Goal: Task Accomplishment & Management: Manage account settings

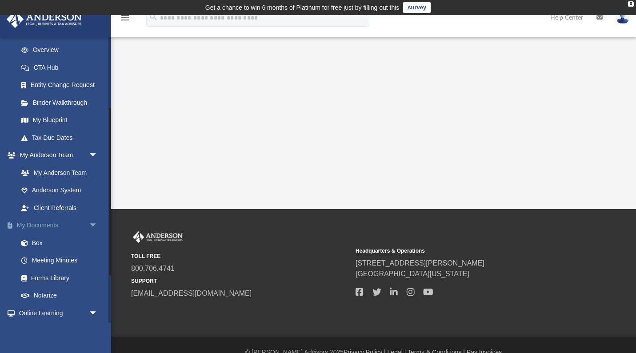
scroll to position [122, 0]
click at [35, 239] on link "Box" at bounding box center [61, 243] width 99 height 18
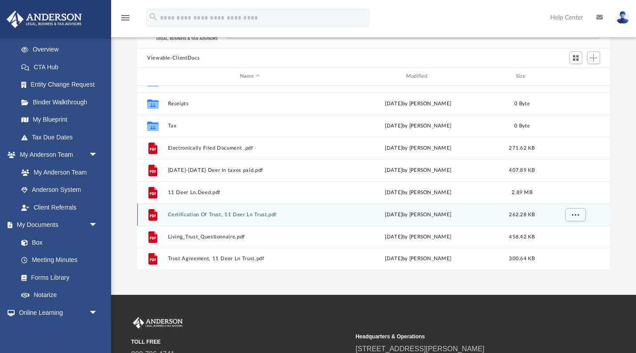
scroll to position [88, 0]
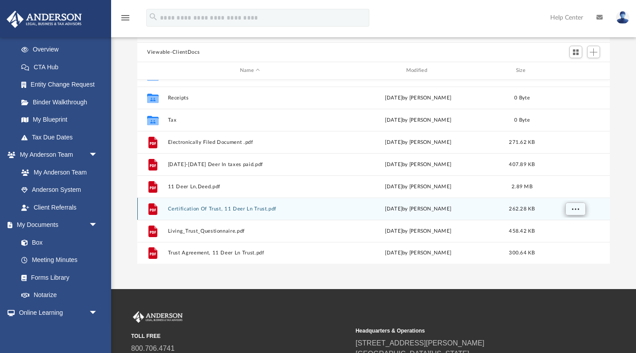
click at [576, 207] on span "More options" at bounding box center [575, 208] width 7 height 5
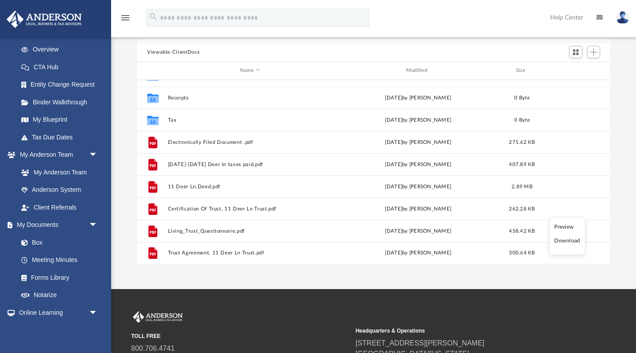
click at [562, 225] on li "Preview" at bounding box center [567, 226] width 26 height 9
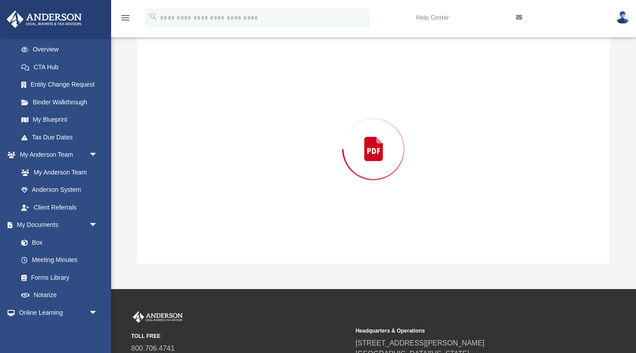
click at [562, 225] on div "Preview" at bounding box center [373, 149] width 472 height 229
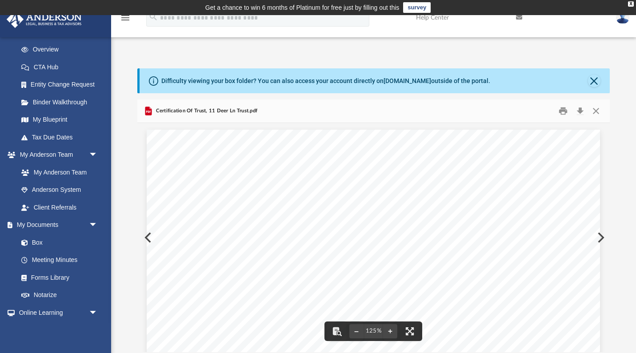
scroll to position [0, 0]
click at [593, 80] on button "Close" at bounding box center [594, 81] width 12 height 12
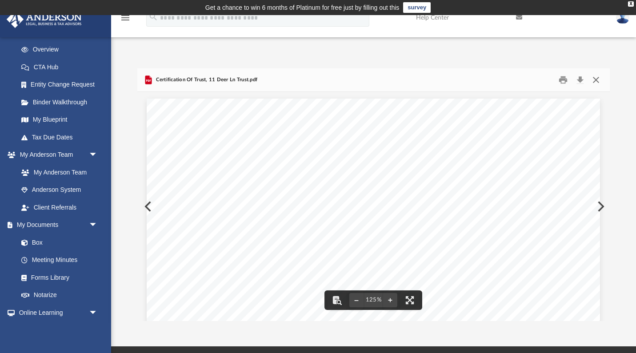
click at [597, 80] on button "Close" at bounding box center [596, 80] width 16 height 14
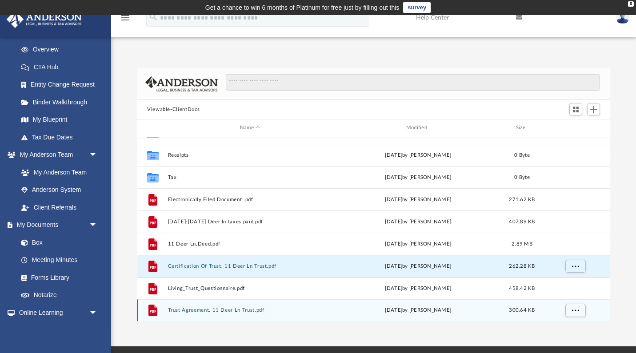
click at [547, 306] on div "grid" at bounding box center [574, 310] width 62 height 17
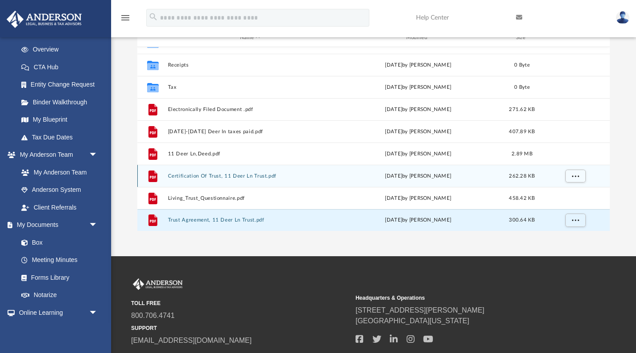
scroll to position [92, 0]
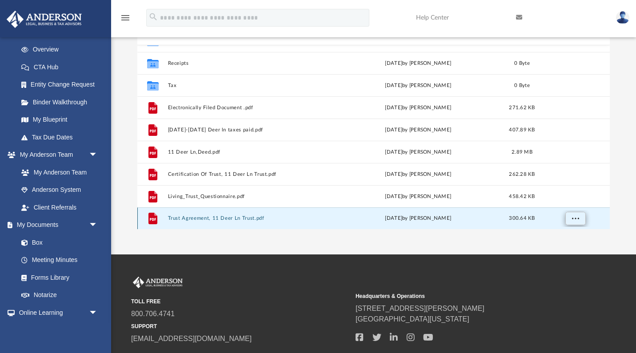
click at [575, 222] on button "More options" at bounding box center [575, 218] width 20 height 13
click at [565, 185] on li "Preview" at bounding box center [567, 185] width 26 height 9
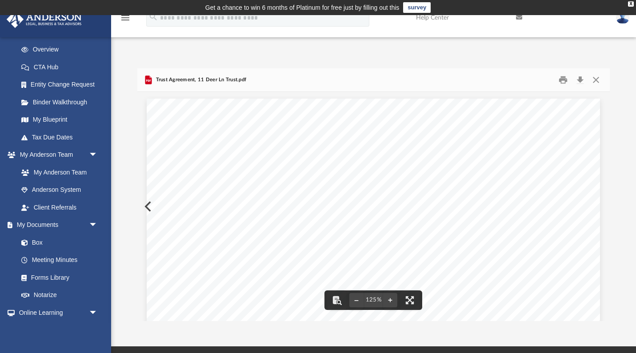
scroll to position [0, 0]
click at [598, 78] on button "Close" at bounding box center [596, 80] width 16 height 14
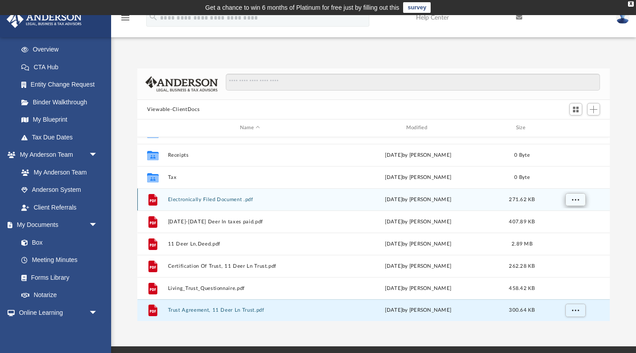
click at [574, 203] on button "More options" at bounding box center [575, 199] width 20 height 13
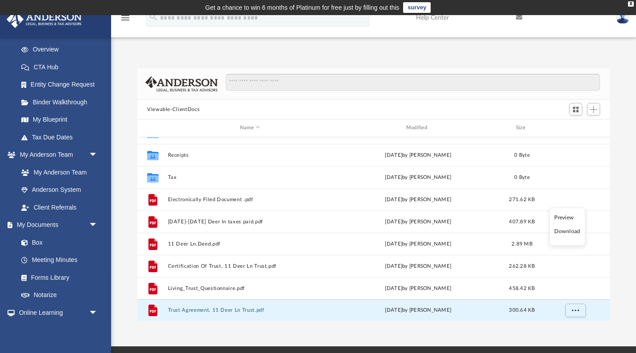
click at [561, 218] on li "Preview" at bounding box center [567, 217] width 26 height 9
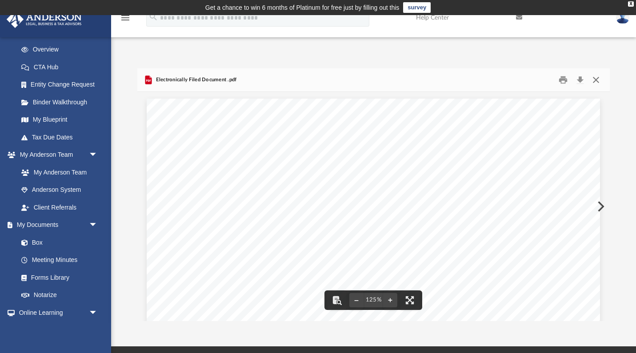
click at [594, 78] on button "Close" at bounding box center [596, 80] width 16 height 14
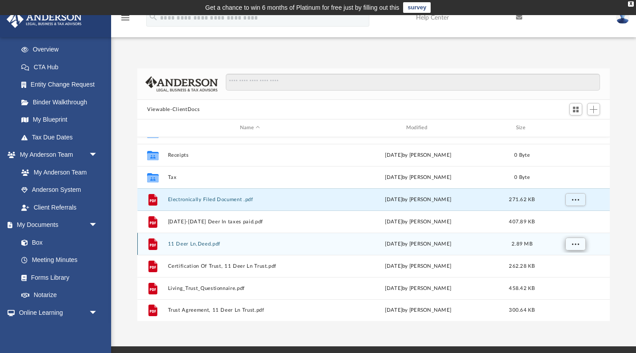
click at [572, 241] on span "More options" at bounding box center [575, 243] width 7 height 5
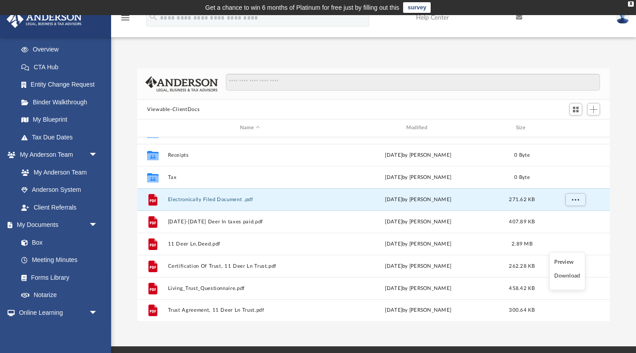
click at [564, 263] on li "Preview" at bounding box center [567, 261] width 26 height 9
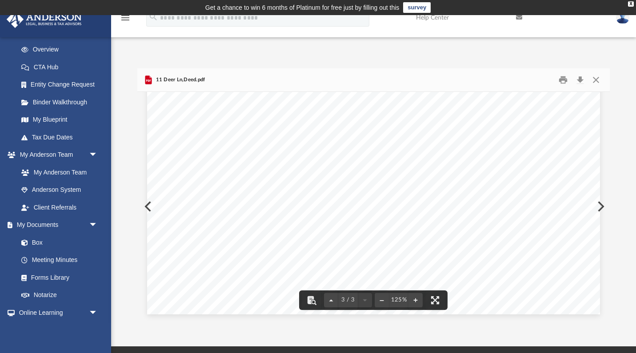
scroll to position [1563, 0]
click at [594, 80] on button "Close" at bounding box center [596, 80] width 16 height 14
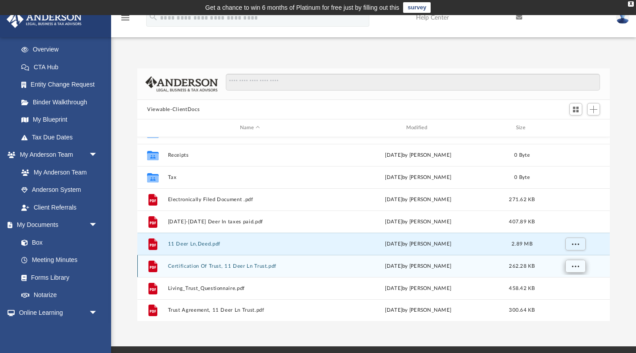
click at [570, 264] on button "More options" at bounding box center [575, 265] width 20 height 13
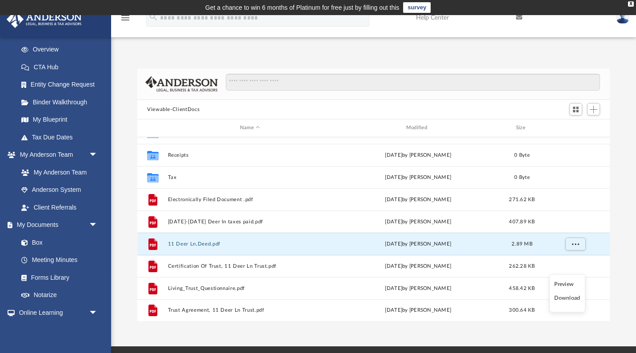
click at [561, 285] on li "Preview" at bounding box center [567, 283] width 26 height 9
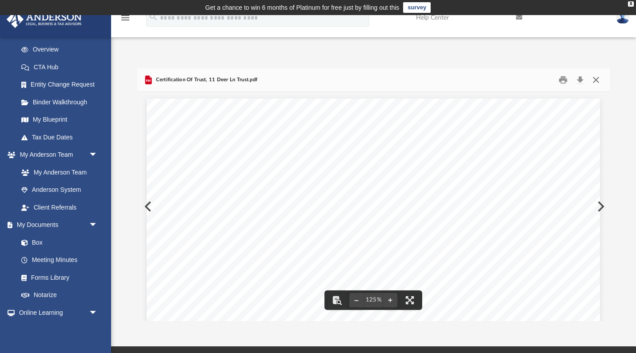
click at [596, 78] on button "Close" at bounding box center [596, 80] width 16 height 14
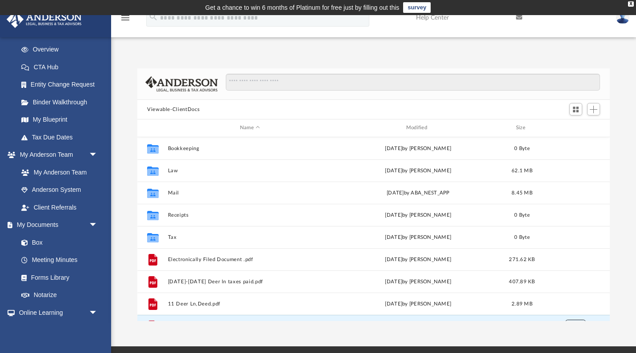
scroll to position [0, 0]
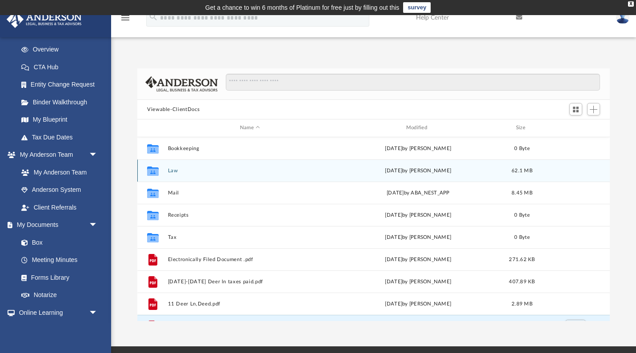
click at [170, 171] on button "Law" at bounding box center [250, 171] width 164 height 6
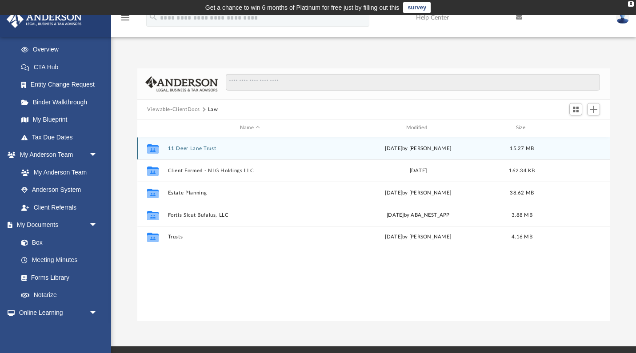
click at [572, 150] on div "Collaborated Folder 11 Deer Lane Trust [DATE] by [PERSON_NAME] 15.27 MB" at bounding box center [373, 148] width 472 height 22
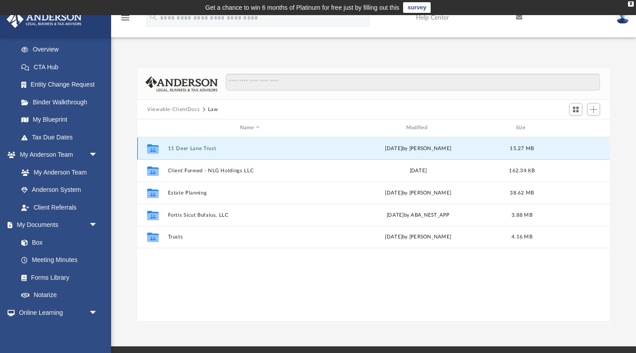
click at [521, 149] on span "15.27 MB" at bounding box center [521, 148] width 24 height 5
click at [151, 148] on icon "grid" at bounding box center [153, 148] width 12 height 9
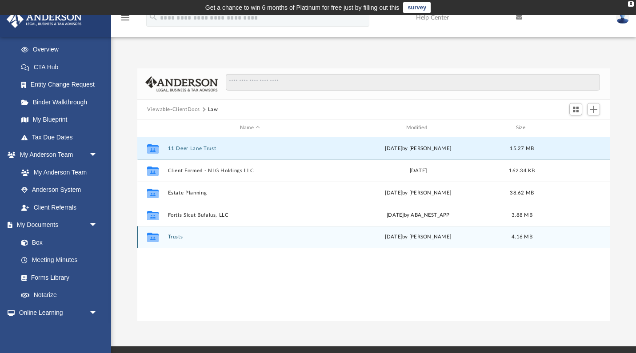
click at [165, 233] on div "Collaborated Folder Trusts [DATE] by [PERSON_NAME] 4.16 MB" at bounding box center [373, 237] width 472 height 22
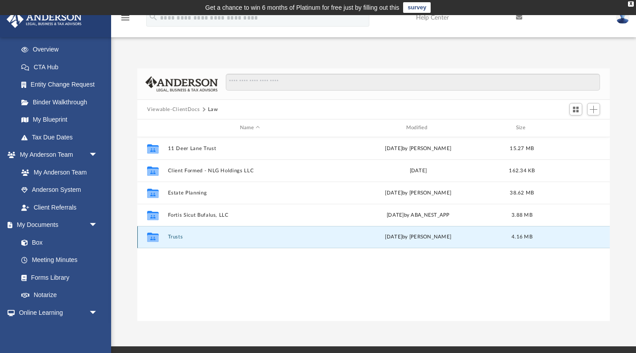
click at [165, 233] on div "Collaborated Folder Trusts [DATE] by [PERSON_NAME] 4.16 MB" at bounding box center [373, 237] width 472 height 22
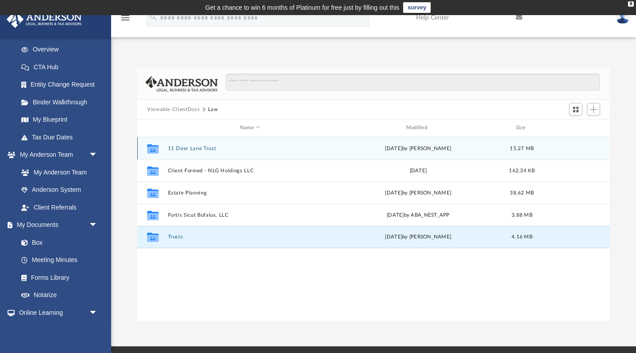
click at [156, 155] on icon "Collaborated Folder" at bounding box center [153, 148] width 14 height 14
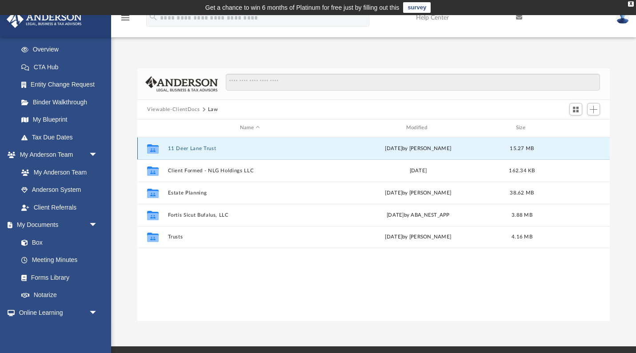
click at [147, 148] on icon "grid" at bounding box center [153, 149] width 12 height 7
click at [147, 142] on icon "Collaborated Folder" at bounding box center [153, 148] width 14 height 14
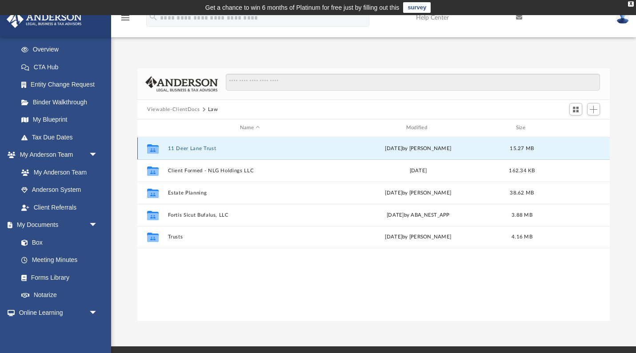
click at [147, 142] on icon "Collaborated Folder" at bounding box center [153, 148] width 14 height 14
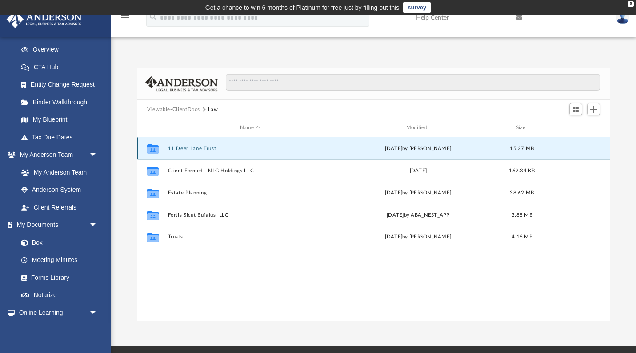
click at [147, 142] on icon "Collaborated Folder" at bounding box center [153, 148] width 14 height 14
click at [155, 152] on icon "grid" at bounding box center [153, 149] width 12 height 7
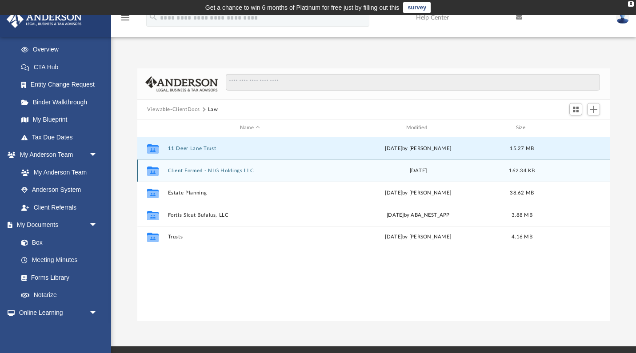
click at [174, 173] on div "Collaborated Folder Client Formed - NLG Holdings LLC [DATE] 162.34 KB" at bounding box center [373, 170] width 472 height 22
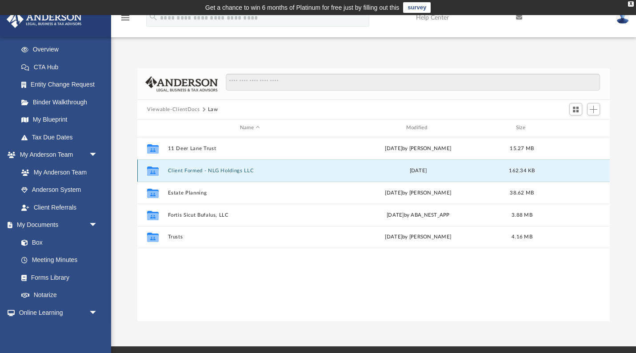
click at [174, 173] on div "Collaborated Folder Client Formed - NLG Holdings LLC [DATE] 162.34 KB" at bounding box center [373, 170] width 472 height 22
click at [160, 170] on icon "Collaborated Folder" at bounding box center [153, 170] width 14 height 14
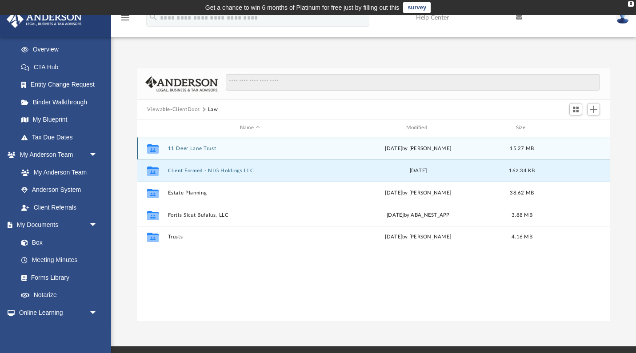
click at [152, 150] on icon "grid" at bounding box center [153, 148] width 12 height 9
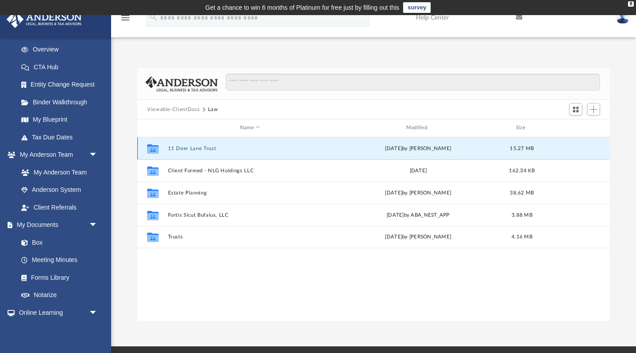
click at [152, 150] on icon "grid" at bounding box center [153, 148] width 12 height 9
click at [183, 107] on button "Viewable-ClientDocs" at bounding box center [173, 110] width 52 height 8
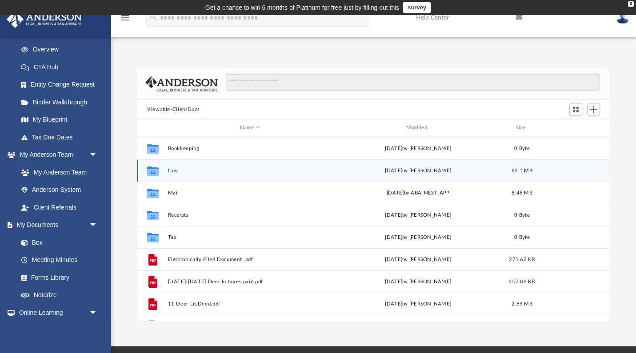
click at [154, 171] on icon "grid" at bounding box center [153, 171] width 12 height 7
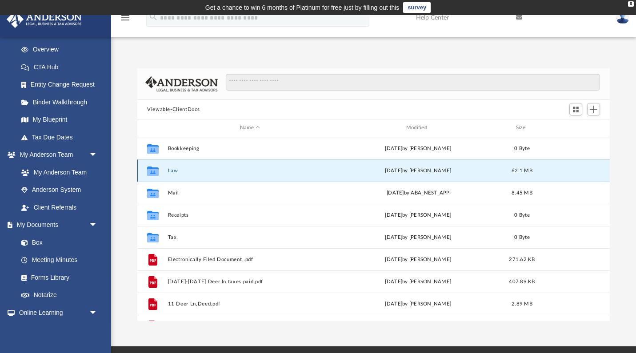
click at [154, 171] on icon "grid" at bounding box center [153, 171] width 12 height 7
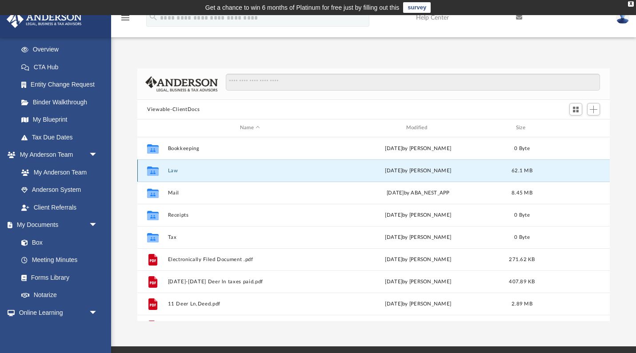
click at [154, 171] on icon "grid" at bounding box center [153, 171] width 12 height 7
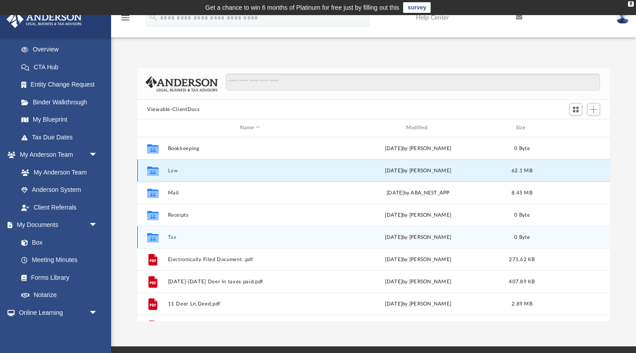
scroll to position [1, 0]
click at [187, 235] on button "Tax" at bounding box center [250, 236] width 164 height 6
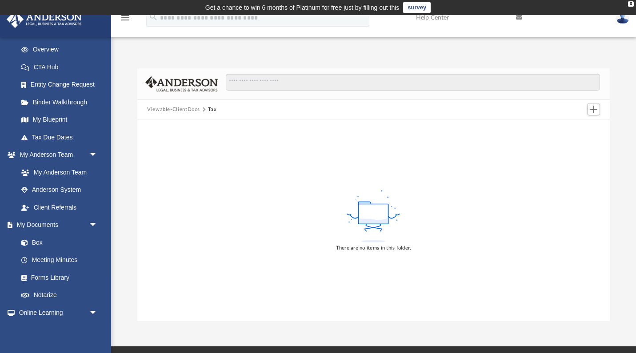
click at [159, 108] on button "Viewable-ClientDocs" at bounding box center [173, 110] width 52 height 8
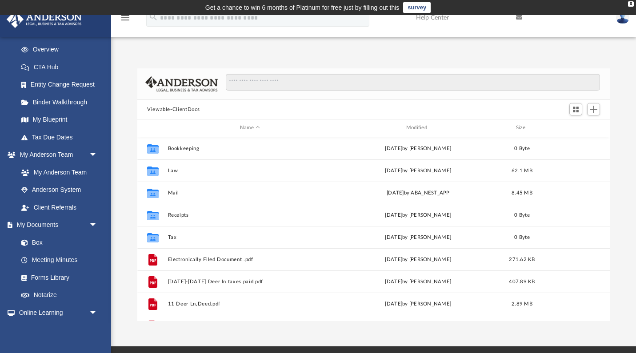
scroll to position [202, 472]
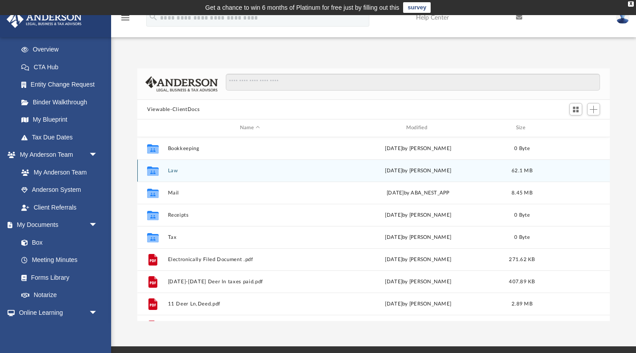
click at [180, 168] on button "Law" at bounding box center [250, 171] width 164 height 6
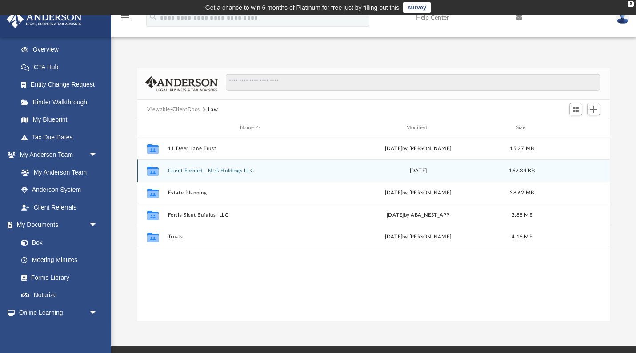
click at [180, 168] on button "Client Formed - NLG Holdings LLC" at bounding box center [250, 171] width 164 height 6
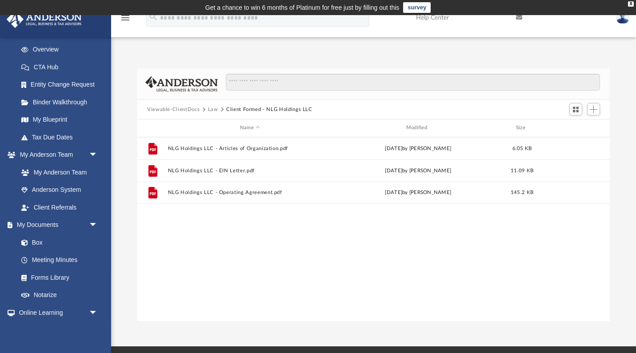
click at [214, 109] on button "Law" at bounding box center [213, 110] width 10 height 8
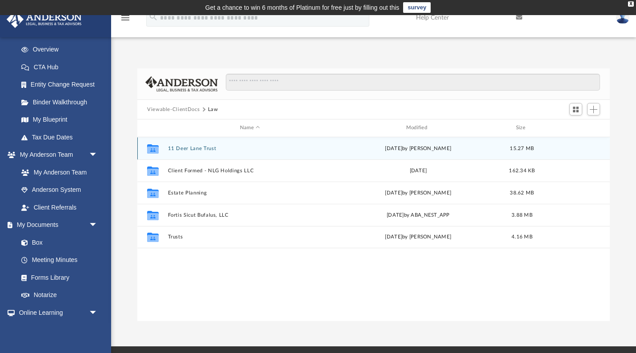
click at [191, 146] on button "11 Deer Lane Trust" at bounding box center [250, 149] width 164 height 6
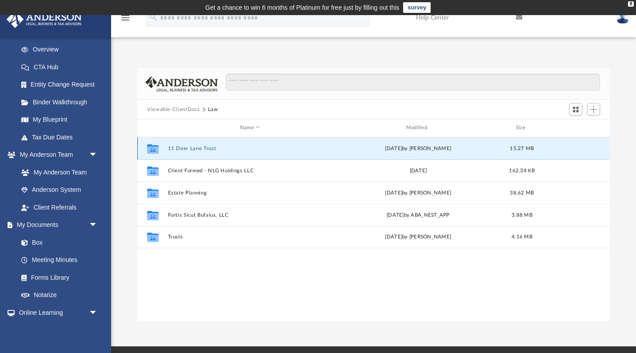
click at [191, 146] on button "11 Deer Lane Trust" at bounding box center [250, 149] width 164 height 6
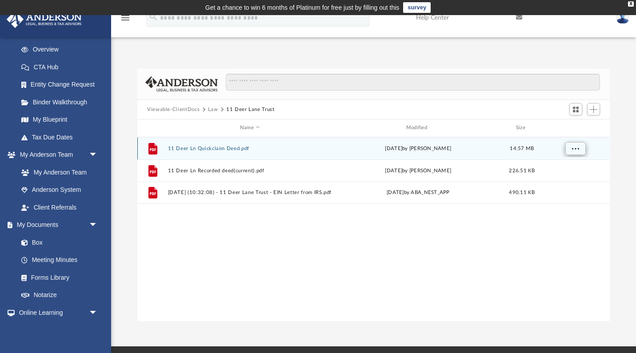
click at [569, 148] on button "More options" at bounding box center [575, 148] width 20 height 13
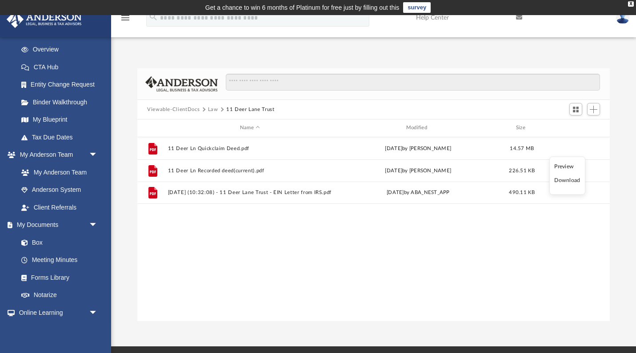
click at [560, 166] on li "Preview" at bounding box center [567, 166] width 26 height 9
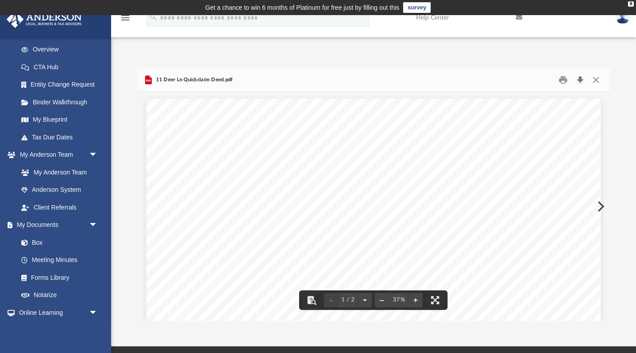
scroll to position [0, 0]
click at [597, 81] on button "Close" at bounding box center [596, 80] width 16 height 14
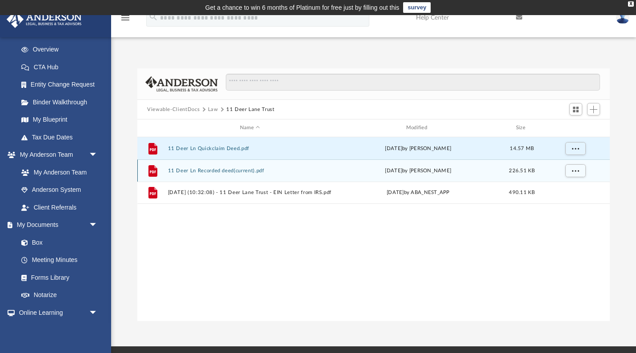
click at [252, 171] on button "11 Deer Ln Recorded deed(current).pdf" at bounding box center [250, 171] width 164 height 6
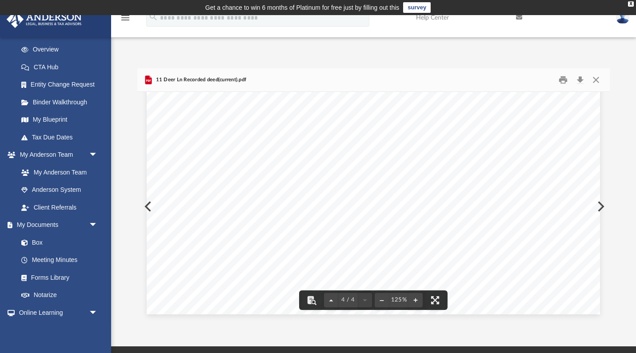
scroll to position [2809, 0]
click at [597, 80] on button "Close" at bounding box center [596, 80] width 16 height 14
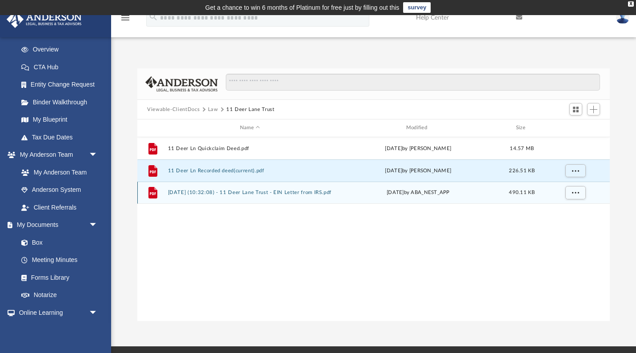
click at [285, 194] on button "[DATE] (10:32:08) - 11 Deer Lane Trust - EIN Letter from IRS.pdf" at bounding box center [250, 193] width 164 height 6
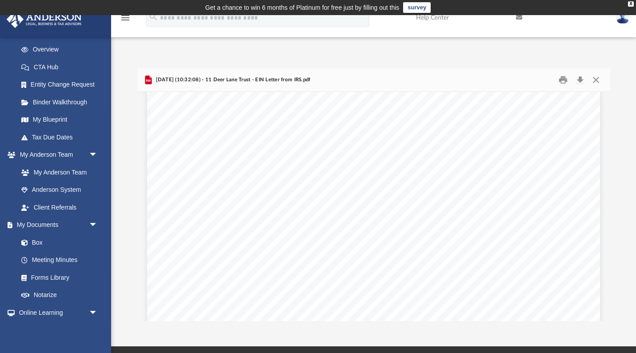
scroll to position [575, 0]
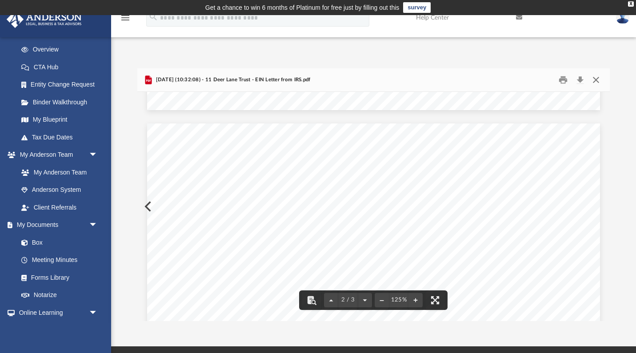
click at [595, 79] on button "Close" at bounding box center [596, 80] width 16 height 14
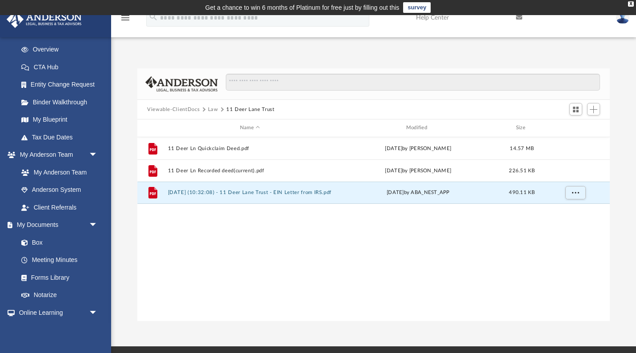
click at [167, 109] on button "Viewable-ClientDocs" at bounding box center [173, 110] width 52 height 8
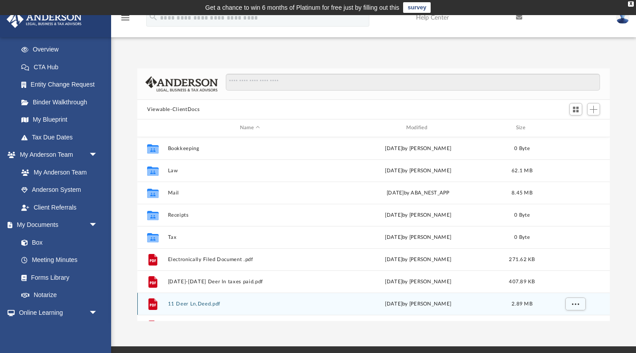
click at [206, 301] on button "11 Deer Ln,Deed.pdf" at bounding box center [250, 304] width 164 height 6
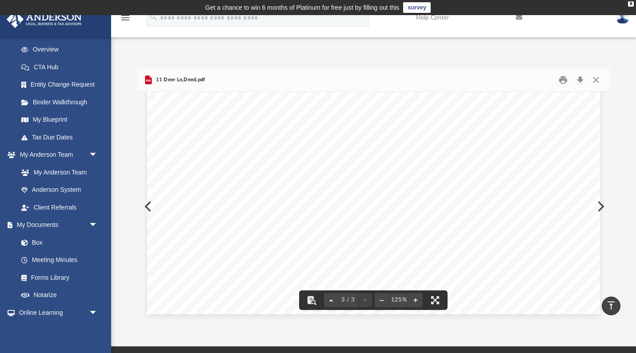
scroll to position [0, 0]
click at [147, 205] on button "Preview" at bounding box center [147, 206] width 20 height 25
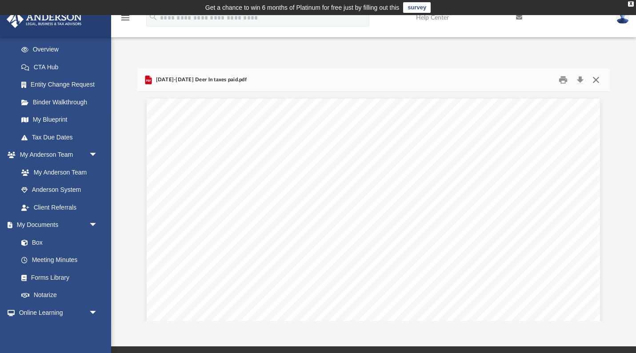
click at [596, 79] on button "Close" at bounding box center [596, 80] width 16 height 14
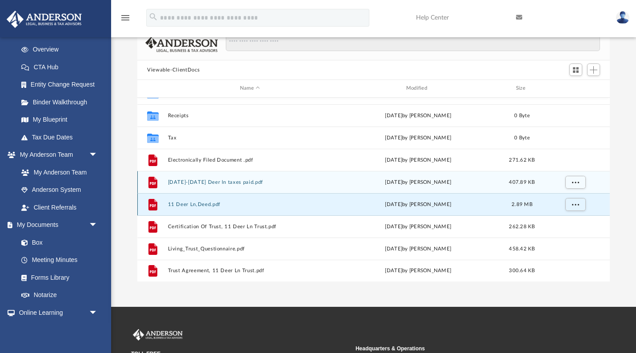
scroll to position [40, 0]
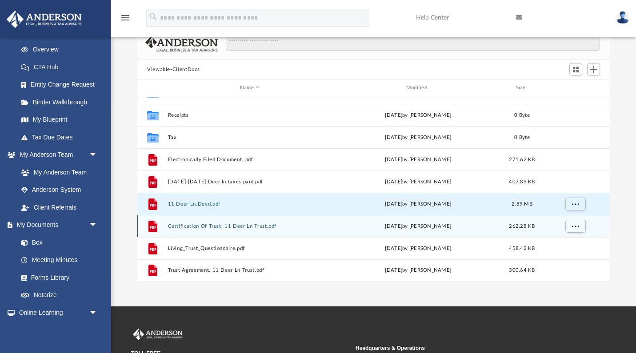
click at [270, 226] on button "Certification Of Trust, 11 Deer Ln Trust.pdf" at bounding box center [250, 226] width 164 height 6
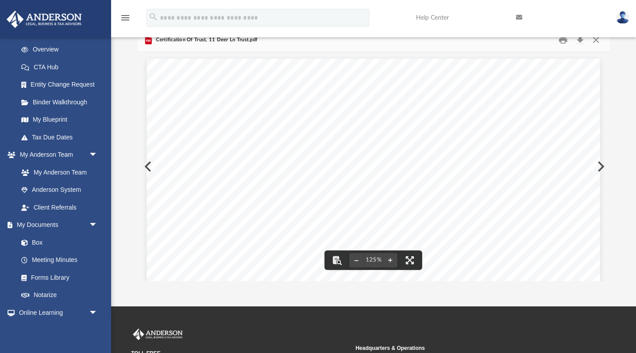
scroll to position [0, 0]
click at [596, 40] on button "Close" at bounding box center [596, 40] width 16 height 14
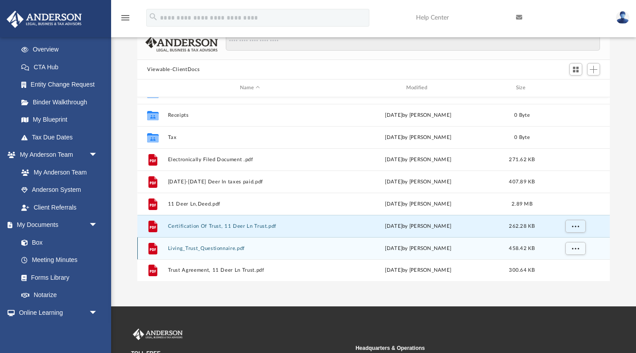
click at [209, 254] on div "File Living_Trust_Questionnaire.pdf [DATE] by [PERSON_NAME] 458.42 KB" at bounding box center [373, 248] width 472 height 22
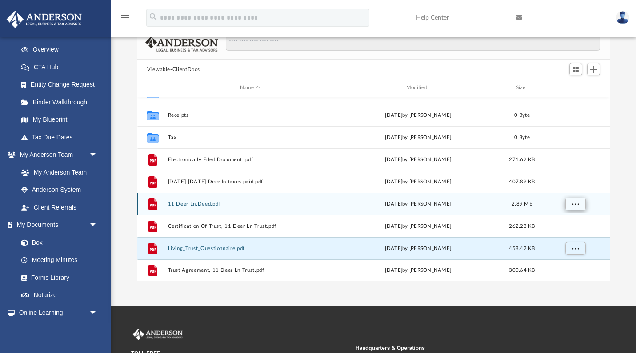
click at [573, 201] on span "More options" at bounding box center [575, 203] width 7 height 5
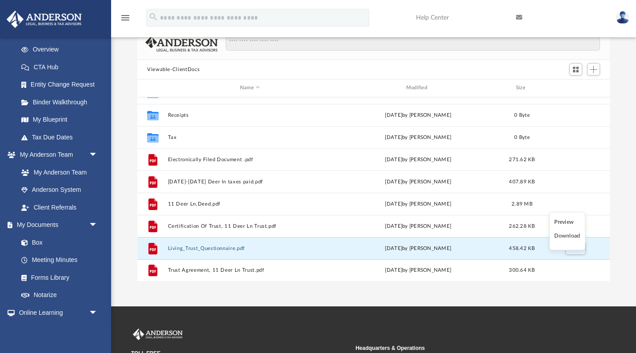
click at [561, 222] on li "Preview" at bounding box center [567, 221] width 26 height 9
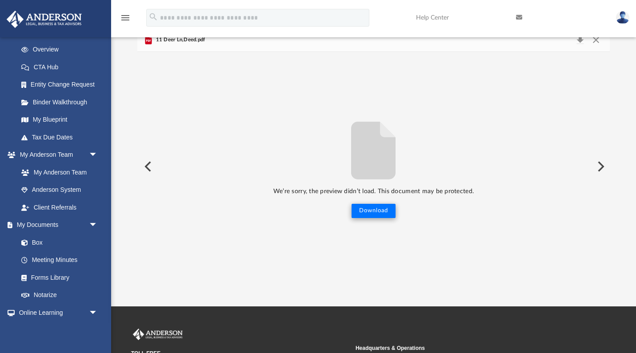
click at [365, 208] on button "Download" at bounding box center [373, 211] width 44 height 14
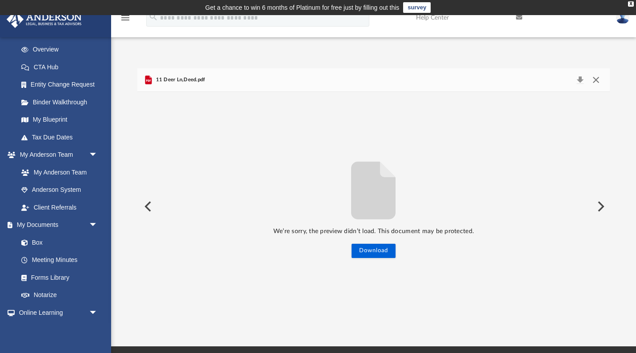
click at [595, 80] on button "Close" at bounding box center [596, 80] width 16 height 12
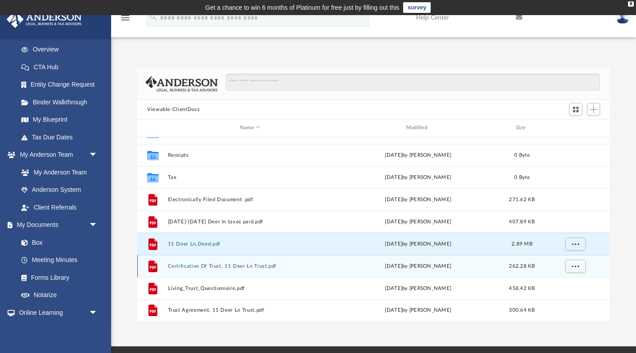
click at [282, 267] on button "Certification Of Trust, 11 Deer Ln Trust.pdf" at bounding box center [250, 266] width 164 height 6
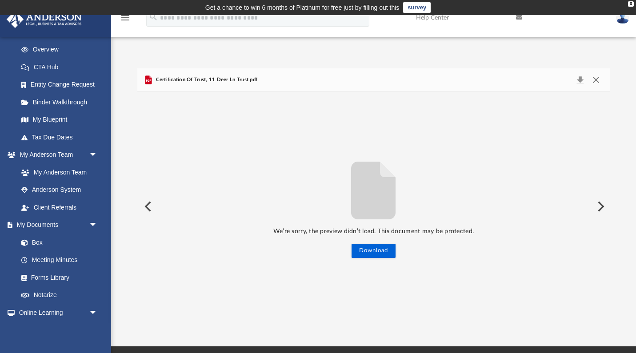
click at [594, 80] on button "Close" at bounding box center [596, 80] width 16 height 12
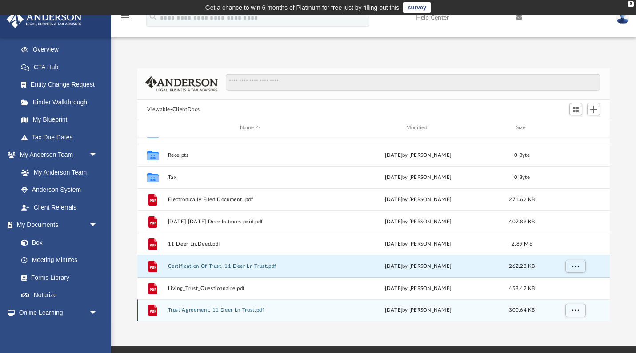
click at [434, 310] on div "[DATE] by [PERSON_NAME]" at bounding box center [418, 310] width 164 height 8
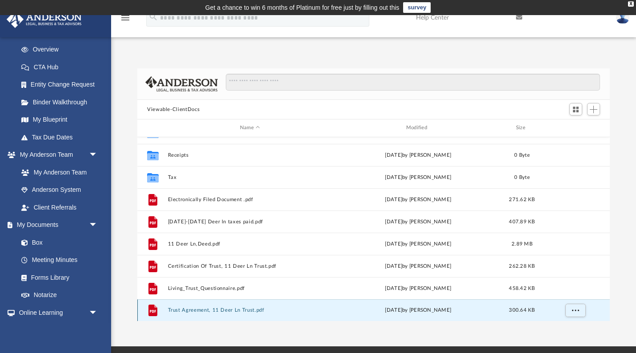
click at [242, 310] on button "Trust Agreement, 11 Deer Ln Trust.pdf" at bounding box center [250, 310] width 164 height 6
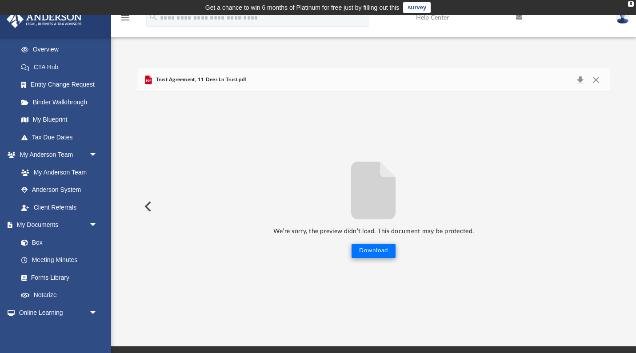
click at [375, 248] on button "Download" at bounding box center [373, 251] width 44 height 14
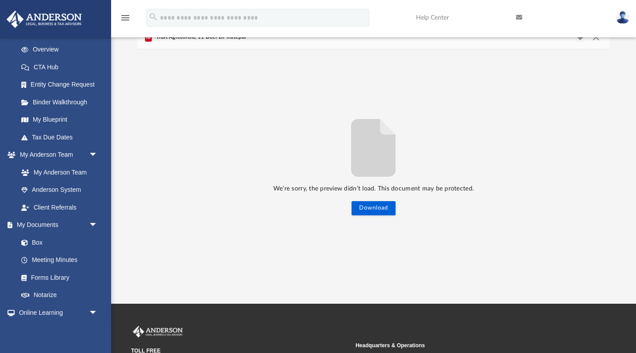
scroll to position [94, 0]
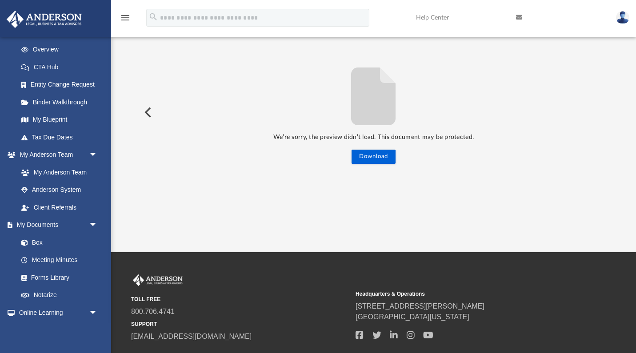
click at [148, 111] on button "Preview" at bounding box center [147, 112] width 20 height 25
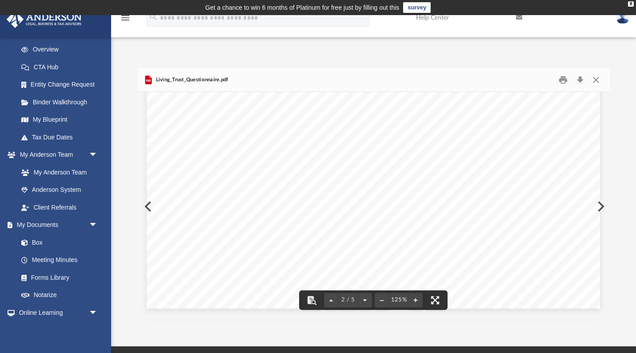
scroll to position [491, 0]
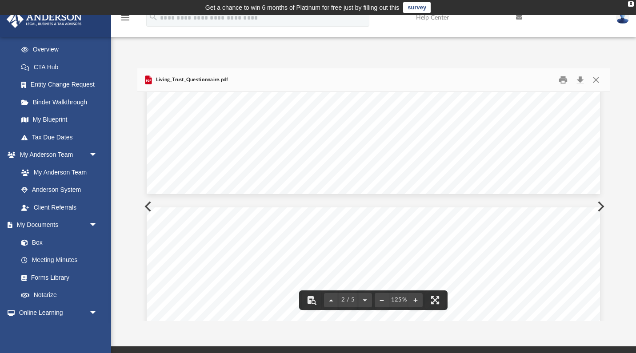
click at [601, 204] on button "Preview" at bounding box center [600, 206] width 20 height 25
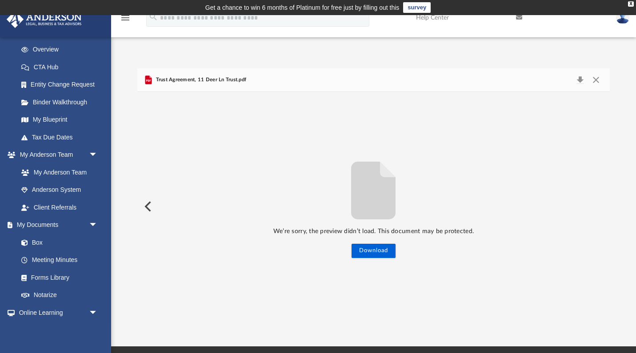
click at [601, 204] on div "We’re sorry, the preview didn’t load. This document may be protected. Download" at bounding box center [373, 206] width 472 height 103
click at [597, 77] on button "Close" at bounding box center [596, 80] width 16 height 12
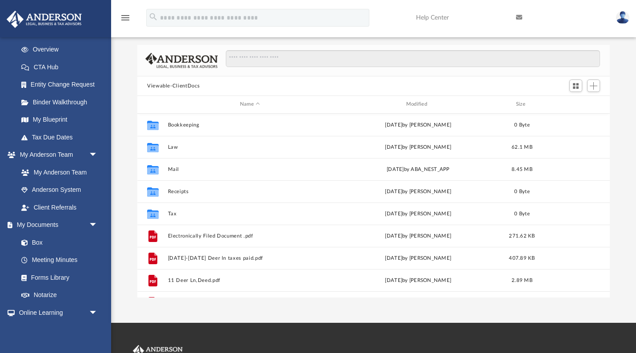
scroll to position [0, 0]
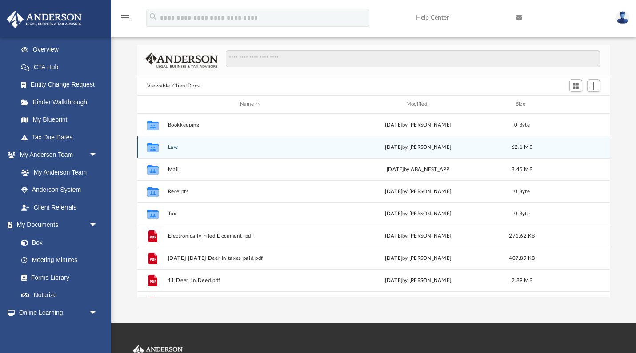
click at [156, 147] on icon "grid" at bounding box center [153, 148] width 12 height 7
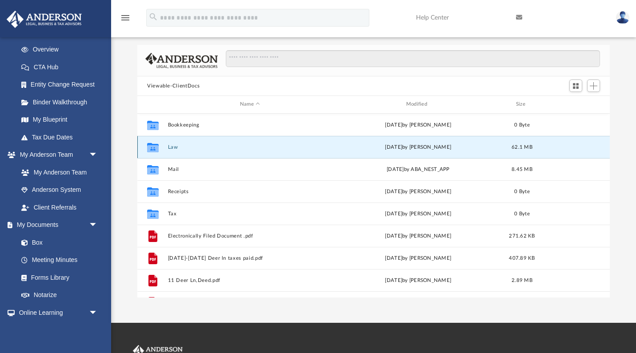
click at [156, 147] on icon "grid" at bounding box center [153, 148] width 12 height 7
click at [170, 148] on button "Law" at bounding box center [250, 147] width 164 height 6
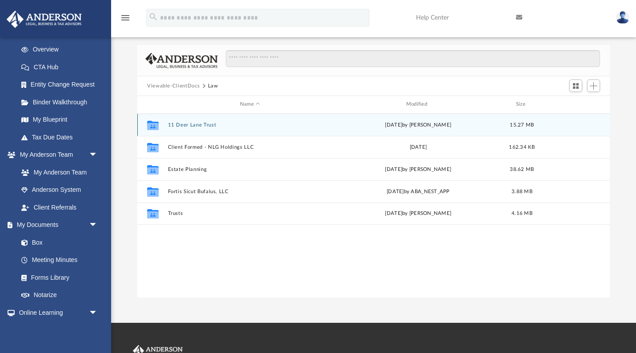
click at [187, 125] on button "11 Deer Lane Trust" at bounding box center [250, 125] width 164 height 6
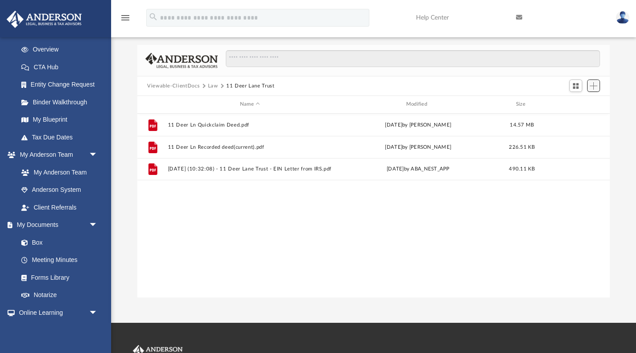
click at [592, 87] on span "Add" at bounding box center [593, 86] width 8 height 8
click at [574, 103] on li "Upload" at bounding box center [580, 103] width 28 height 9
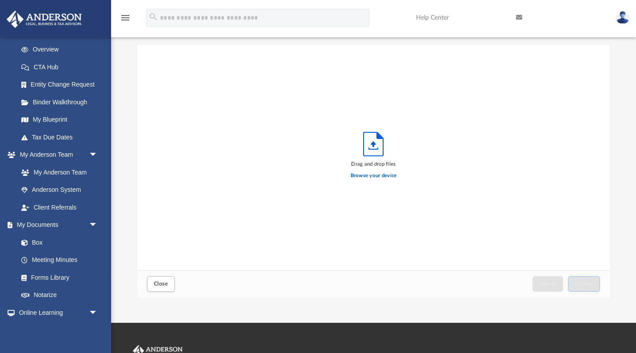
scroll to position [225, 472]
click at [378, 177] on label "Browse your device" at bounding box center [373, 176] width 46 height 8
click at [0, 0] on input "Browse your device" at bounding box center [0, 0] width 0 height 0
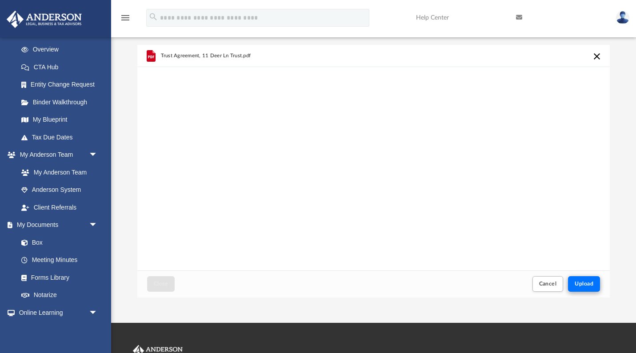
click at [588, 282] on span "Upload" at bounding box center [583, 283] width 19 height 5
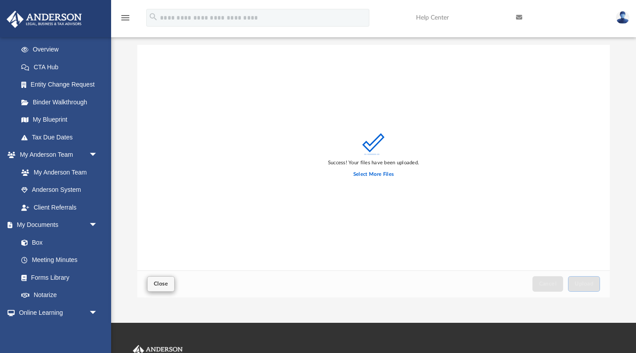
click at [164, 286] on span "Close" at bounding box center [161, 283] width 14 height 5
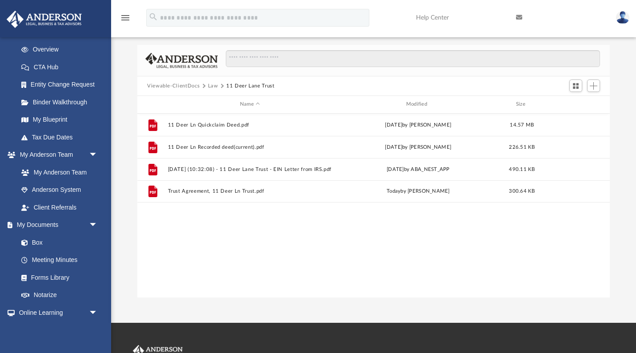
click at [162, 86] on button "Viewable-ClientDocs" at bounding box center [173, 86] width 52 height 8
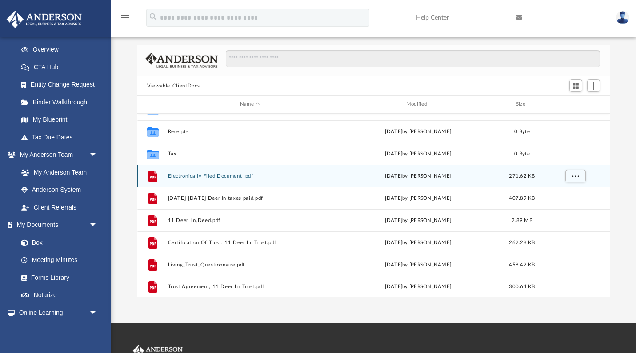
scroll to position [60, 0]
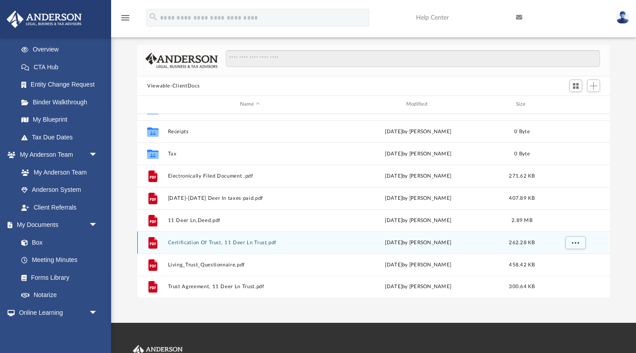
click at [577, 243] on span "More options" at bounding box center [575, 242] width 7 height 5
click at [210, 244] on button "Certification Of Trust, 11 Deer Ln Trust.pdf" at bounding box center [250, 243] width 164 height 6
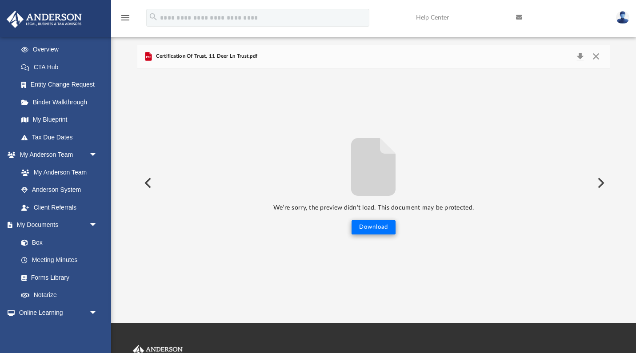
click at [378, 226] on button "Download" at bounding box center [373, 227] width 44 height 14
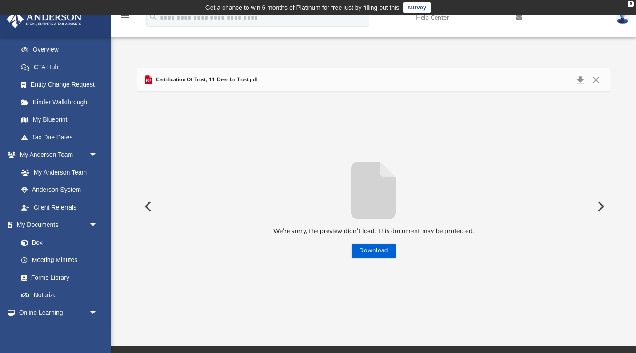
scroll to position [0, 0]
click at [149, 205] on button "Preview" at bounding box center [147, 206] width 20 height 25
click at [593, 78] on button "Close" at bounding box center [596, 80] width 16 height 12
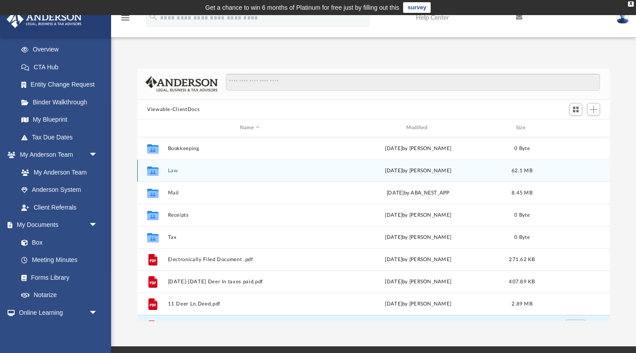
click at [153, 171] on icon "grid" at bounding box center [153, 171] width 12 height 7
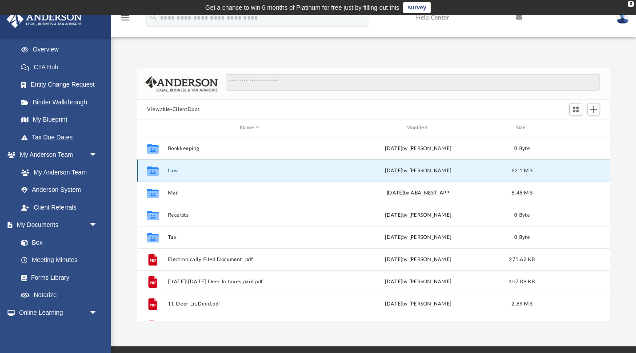
click at [175, 170] on button "Law" at bounding box center [250, 171] width 164 height 6
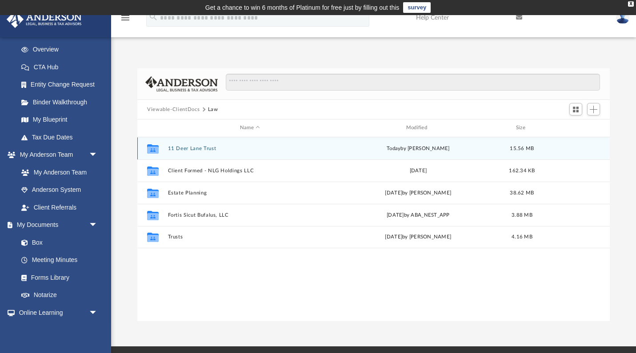
click at [176, 147] on button "11 Deer Lane Trust" at bounding box center [250, 149] width 164 height 6
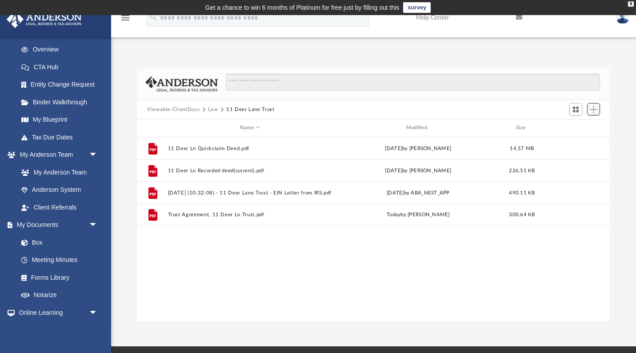
click at [589, 110] on span "Add" at bounding box center [593, 110] width 8 height 8
click at [574, 126] on li "Upload" at bounding box center [580, 126] width 28 height 9
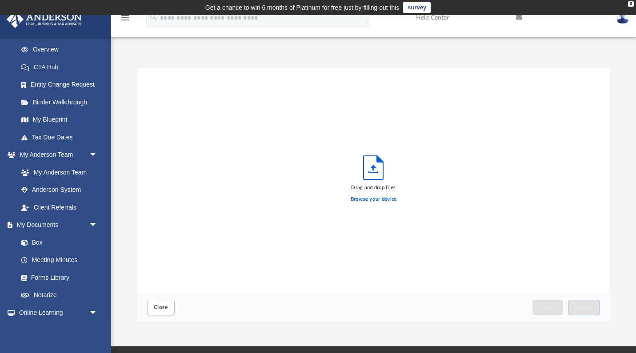
scroll to position [0, 0]
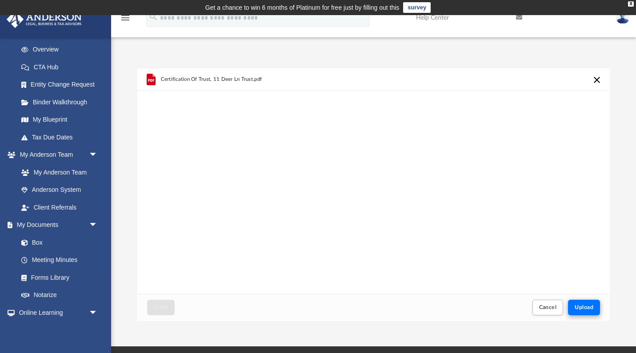
click at [584, 305] on span "Upload" at bounding box center [583, 307] width 19 height 5
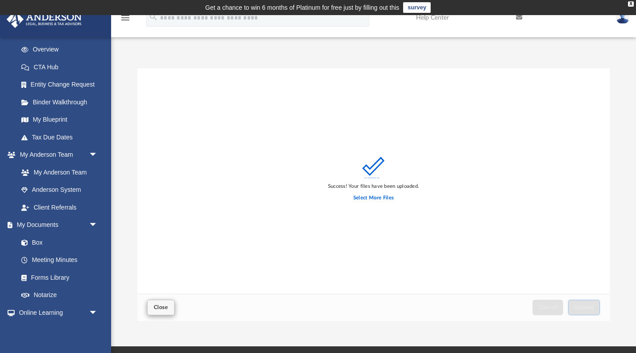
click at [164, 310] on span "Close" at bounding box center [161, 307] width 14 height 5
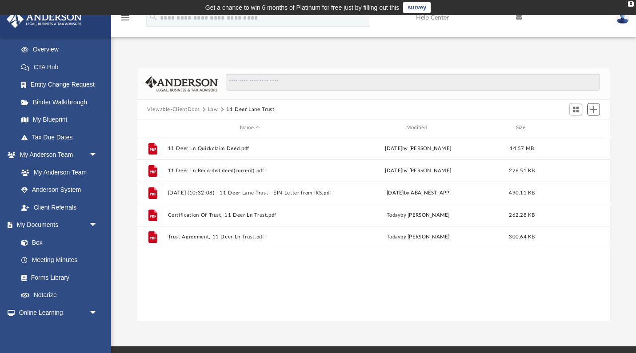
scroll to position [0, 0]
